Goal: Register for event/course

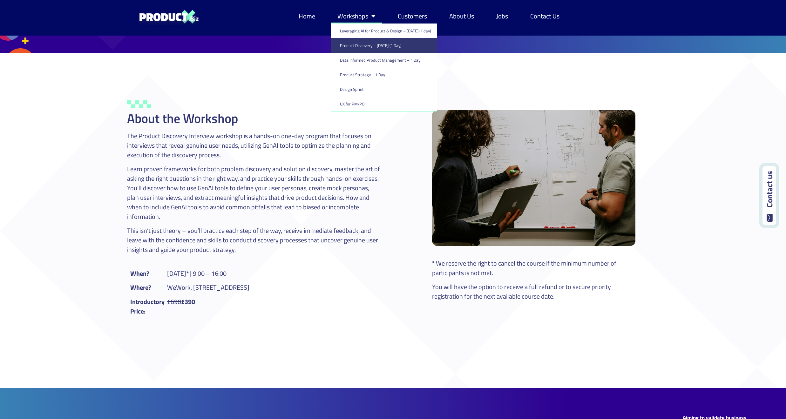
click at [370, 19] on span "Menu" at bounding box center [371, 16] width 7 height 13
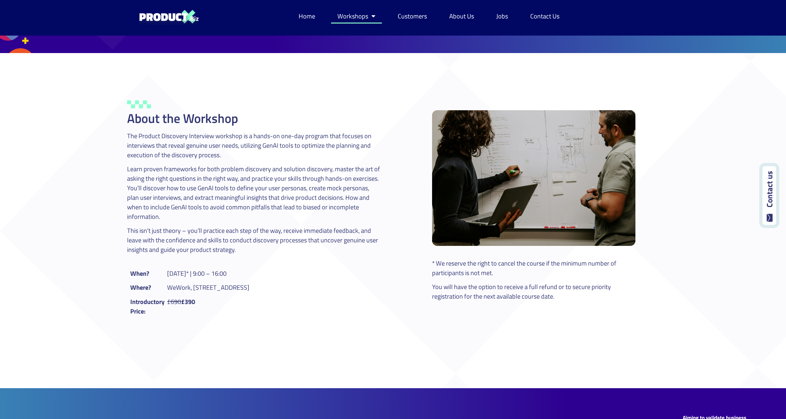
click at [369, 20] on span "Menu" at bounding box center [371, 16] width 7 height 13
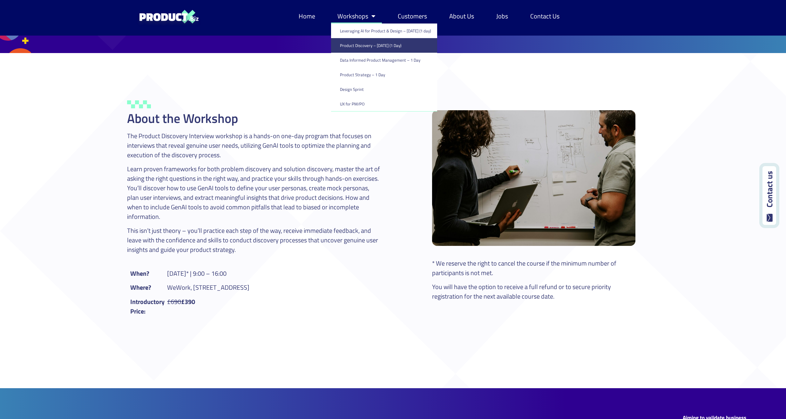
click at [362, 45] on link "Product Discovery​ – [DATE] (1 Day)" at bounding box center [384, 45] width 106 height 15
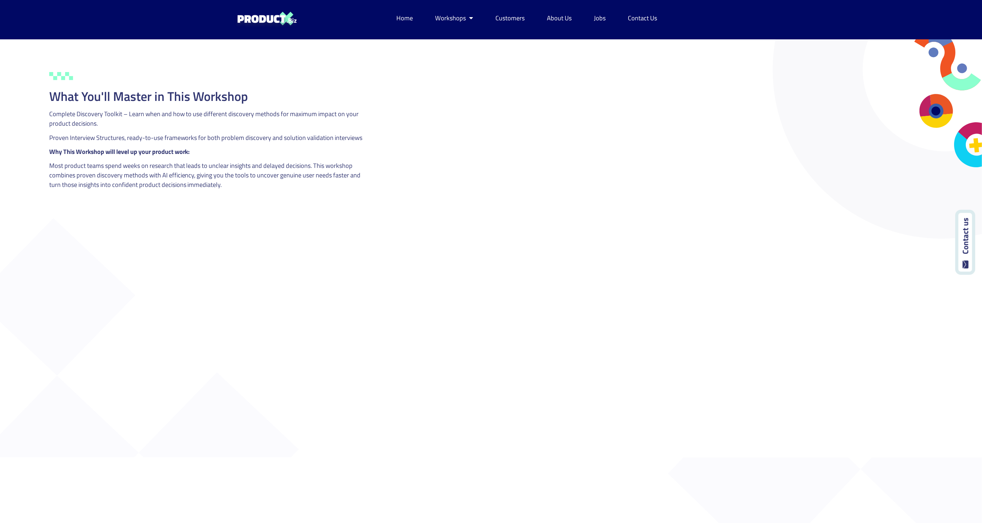
scroll to position [1296, 0]
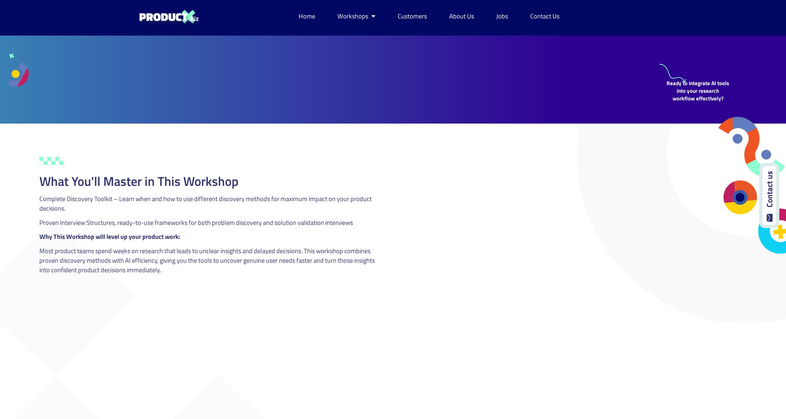
scroll to position [899, 0]
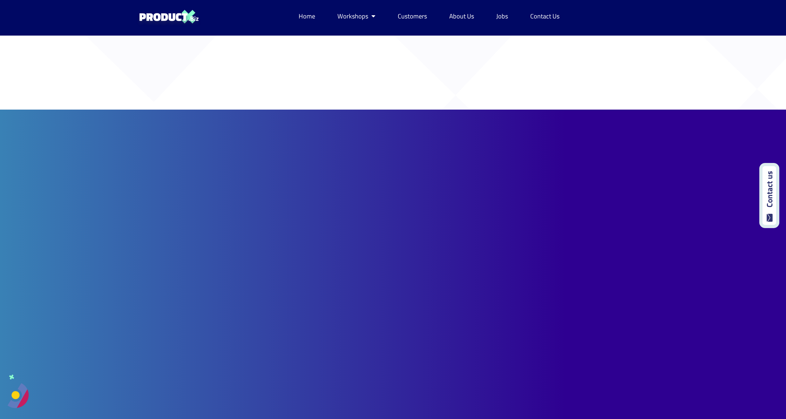
scroll to position [899, 0]
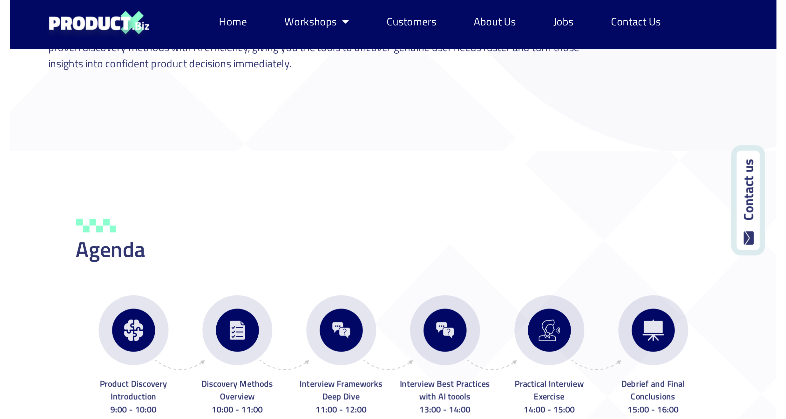
scroll to position [858, 0]
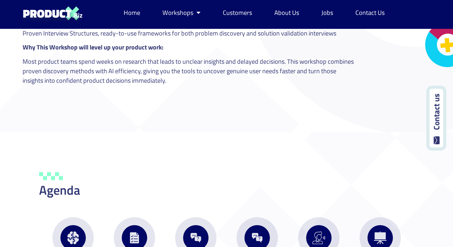
click at [239, 137] on div "Agenda Product Discovery Introduction 9:00 - 10:00 Discovery Methods Overview 1…" at bounding box center [226, 231] width 381 height 198
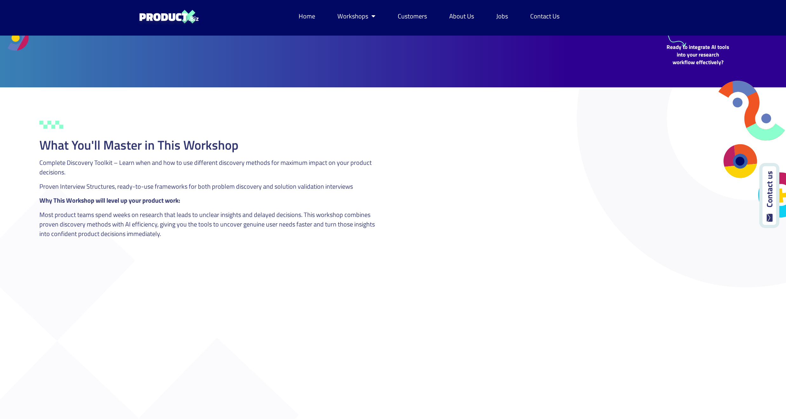
scroll to position [953, 0]
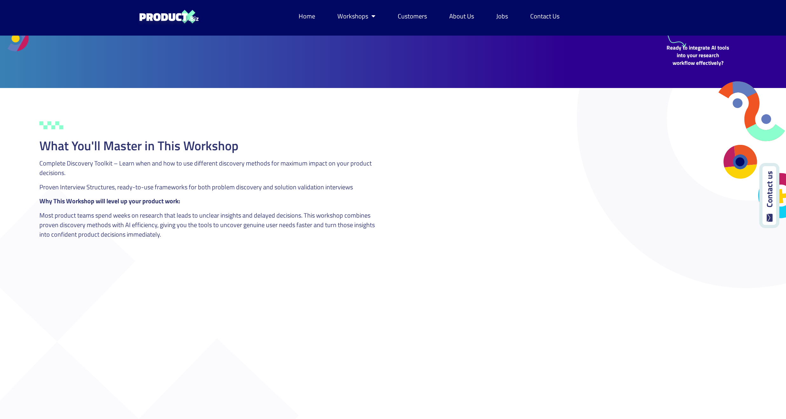
click at [44, 130] on icon at bounding box center [51, 125] width 24 height 24
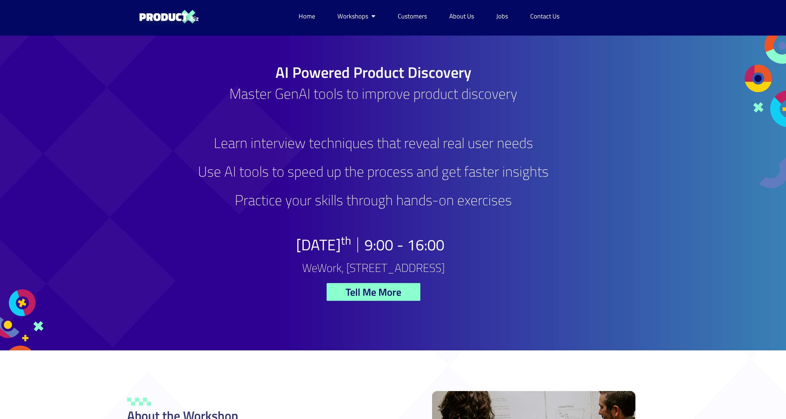
scroll to position [0, 0]
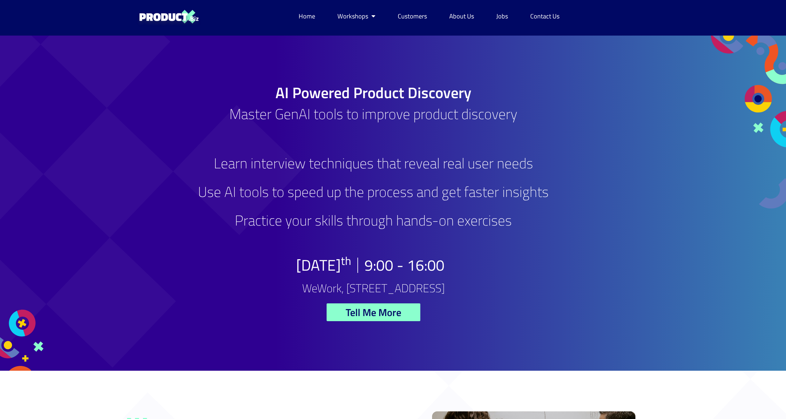
click at [29, 211] on div at bounding box center [59, 203] width 118 height 335
click at [143, 167] on h3 "Learn interview techniques that reveal real user needs Use AI tools to speed up…" at bounding box center [373, 199] width 492 height 86
